Goal: Task Accomplishment & Management: Use online tool/utility

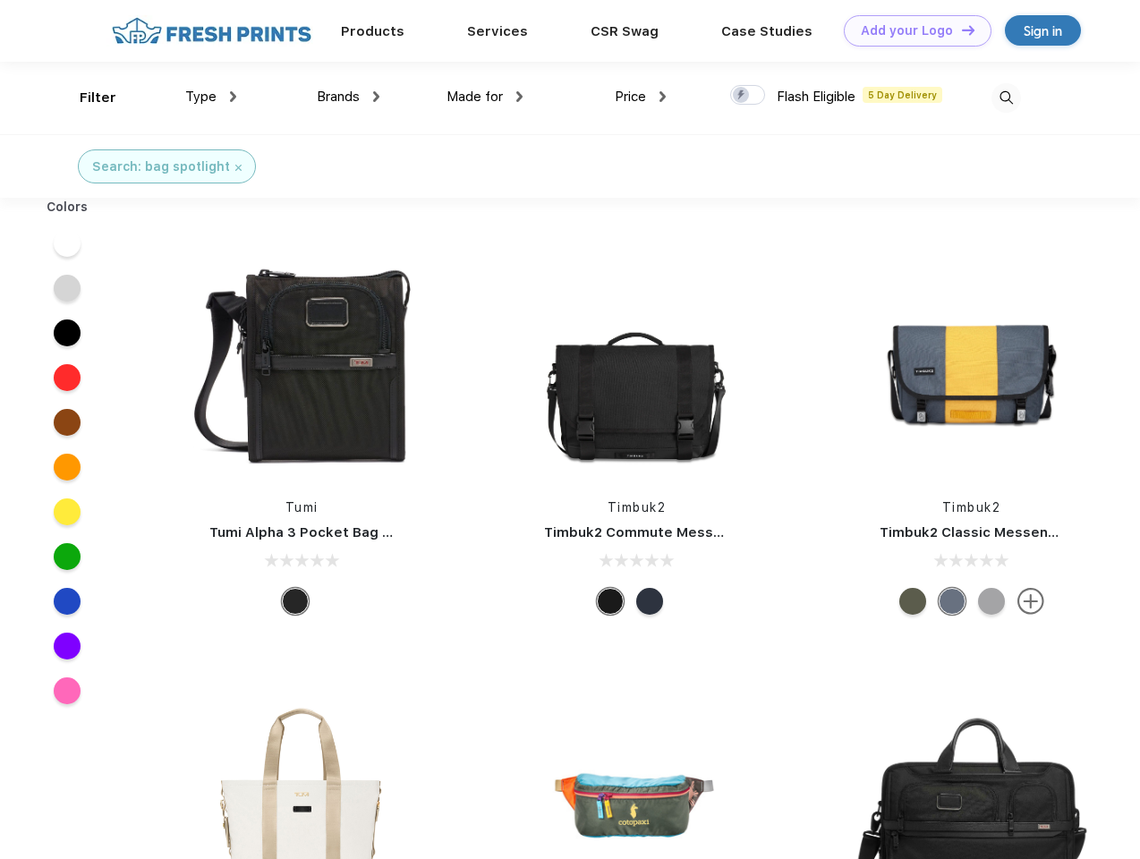
scroll to position [1, 0]
click at [911, 30] on link "Add your Logo Design Tool" at bounding box center [918, 30] width 148 height 31
click at [0, 0] on div "Design Tool" at bounding box center [0, 0] width 0 height 0
click at [960, 30] on link "Add your Logo Design Tool" at bounding box center [918, 30] width 148 height 31
click at [86, 98] on div "Filter" at bounding box center [98, 98] width 37 height 21
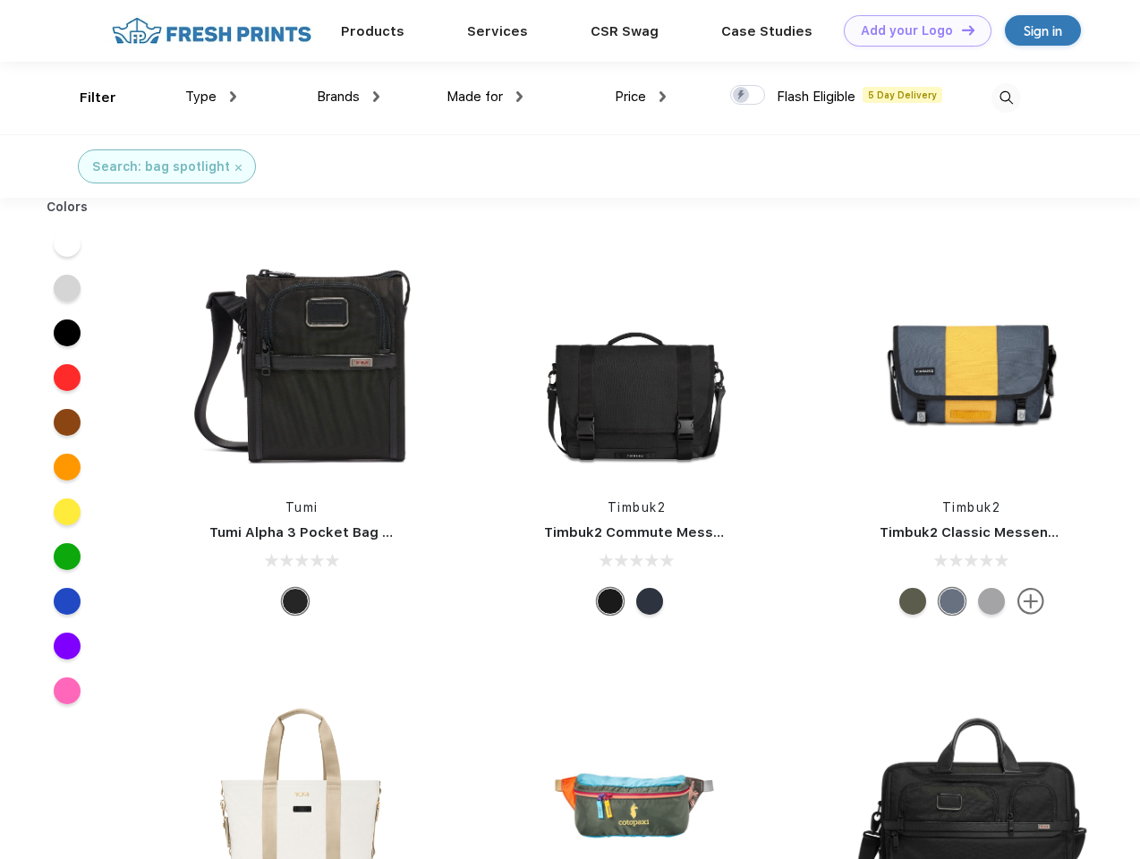
click at [211, 97] on span "Type" at bounding box center [200, 97] width 31 height 16
click at [348, 97] on span "Brands" at bounding box center [338, 97] width 43 height 16
click at [485, 97] on span "Made for" at bounding box center [475, 97] width 56 height 16
click at [641, 97] on span "Price" at bounding box center [630, 97] width 31 height 16
click at [748, 96] on div at bounding box center [747, 95] width 35 height 20
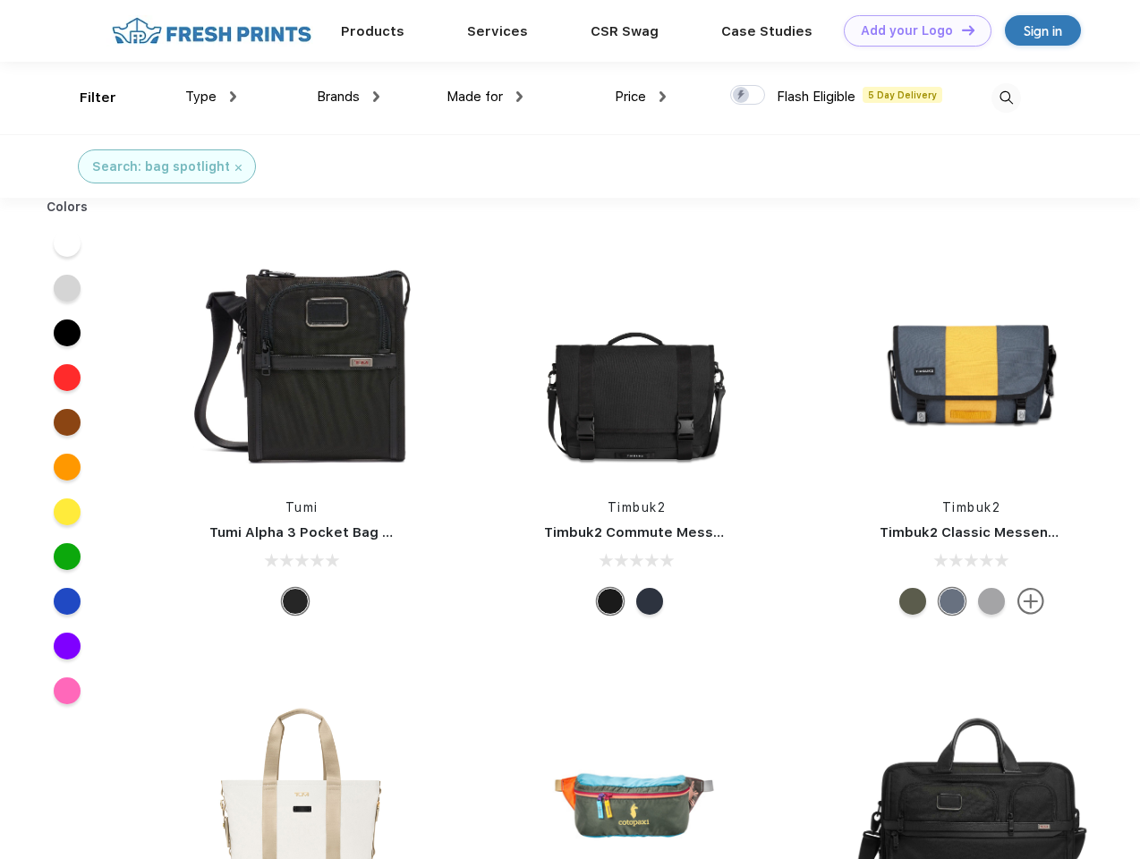
click at [742, 96] on input "checkbox" at bounding box center [736, 90] width 12 height 12
click at [1006, 98] on img at bounding box center [1007, 98] width 30 height 30
